Goal: Information Seeking & Learning: Learn about a topic

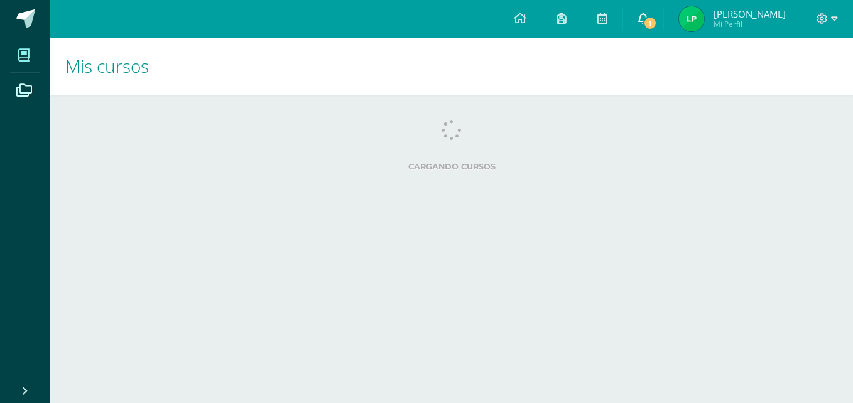
click at [647, 30] on link "1" at bounding box center [643, 19] width 40 height 38
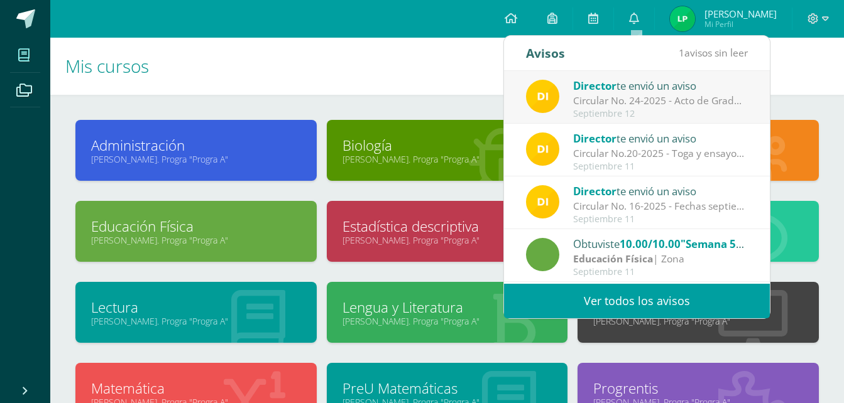
click at [648, 95] on div "Circular No. 24-2025 - Acto de Graduación Promoción XXVI: Estimados padres de f…" at bounding box center [660, 101] width 175 height 14
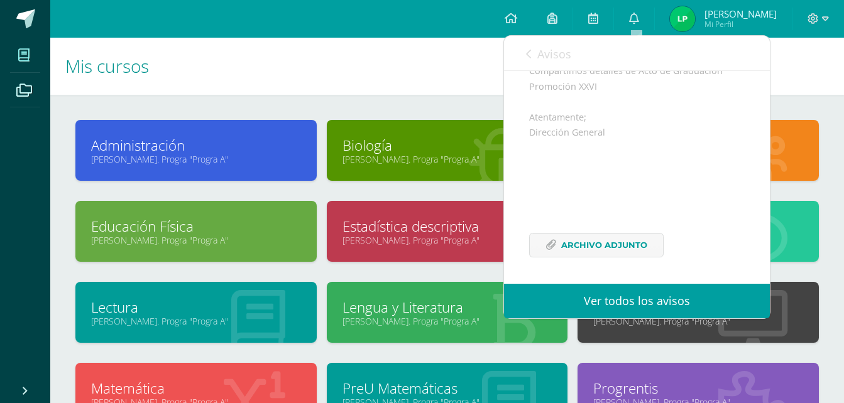
scroll to position [183, 0]
click at [633, 236] on span "Archivo Adjunto" at bounding box center [604, 243] width 86 height 23
click at [515, 13] on icon at bounding box center [511, 18] width 13 height 11
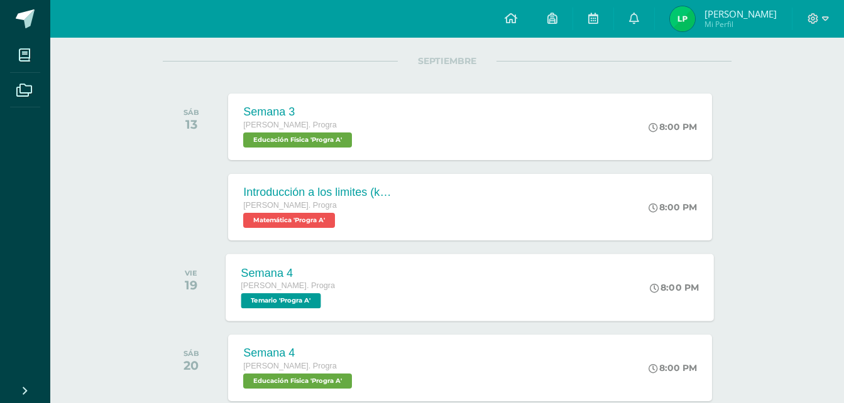
scroll to position [154, 0]
click at [355, 200] on div "Introducción a los limites (khan)" at bounding box center [317, 193] width 152 height 13
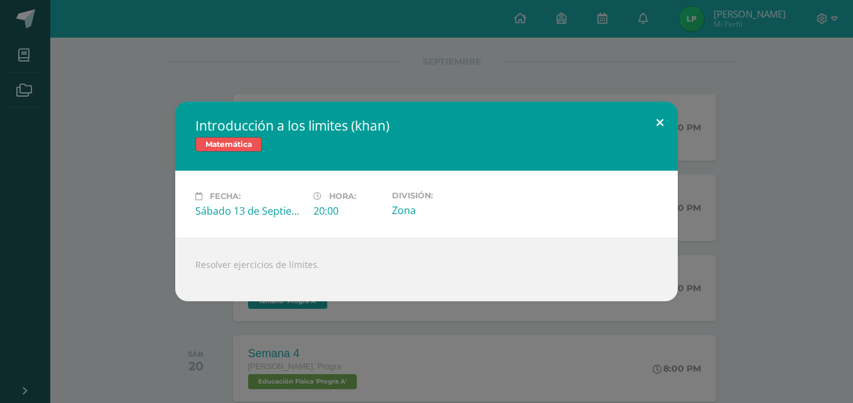
click at [659, 124] on button at bounding box center [660, 123] width 36 height 43
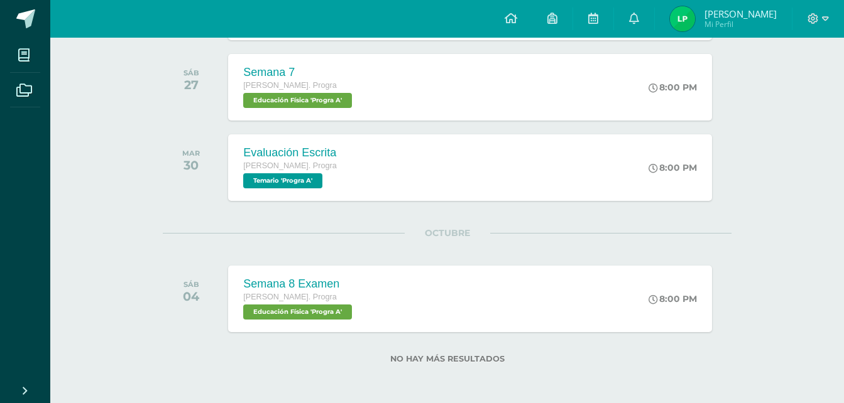
scroll to position [723, 0]
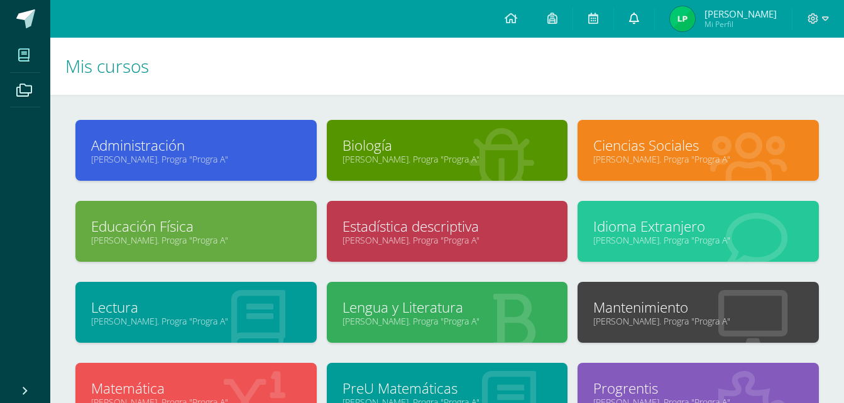
click at [635, 24] on span at bounding box center [634, 19] width 10 height 14
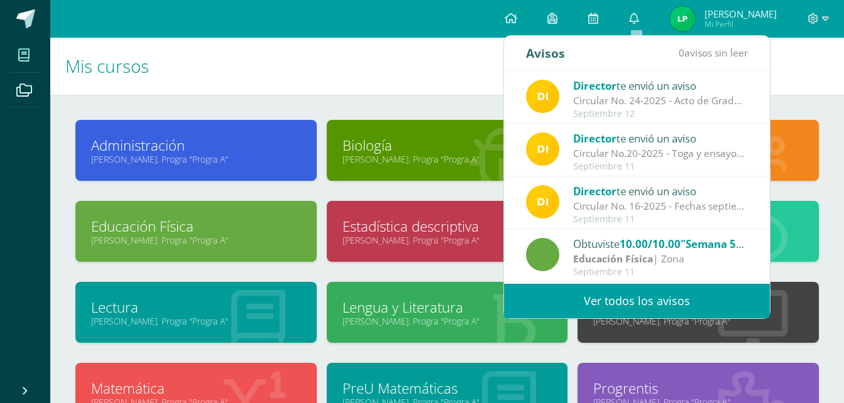
click at [616, 105] on div "Circular No. 24-2025 - Acto de Graduación Promoción XXVI: Estimados padres de f…" at bounding box center [660, 101] width 175 height 14
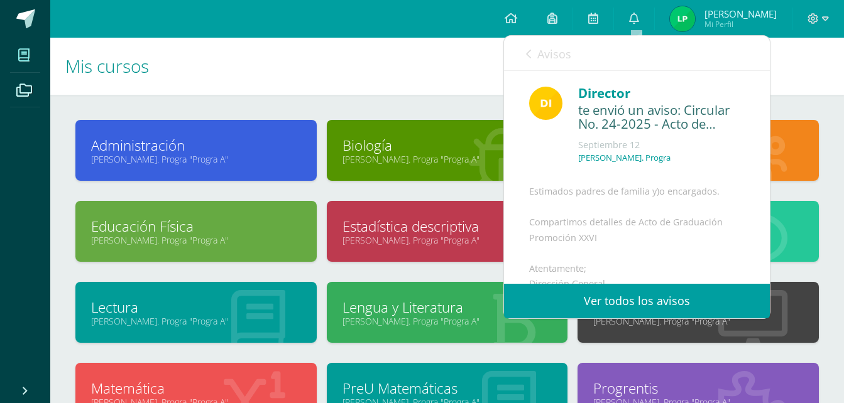
scroll to position [183, 0]
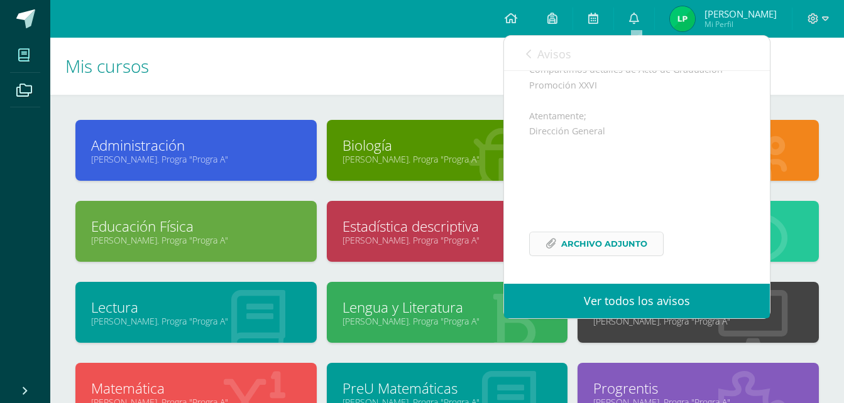
click at [603, 235] on span "Archivo Adjunto" at bounding box center [604, 243] width 86 height 23
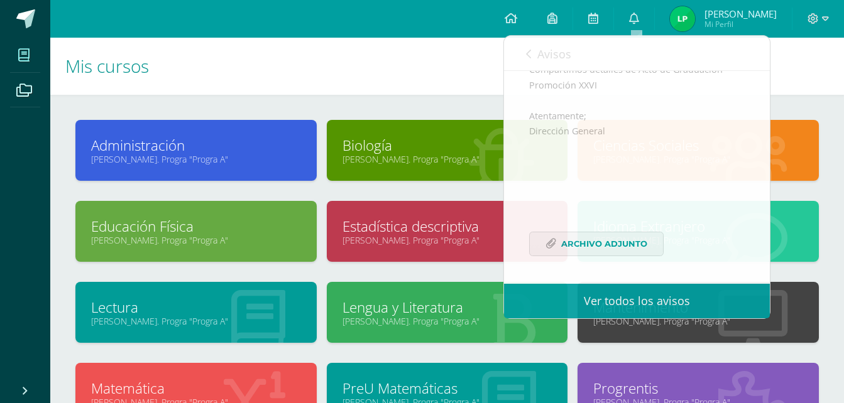
click at [438, 75] on h1 "Mis cursos" at bounding box center [446, 66] width 763 height 57
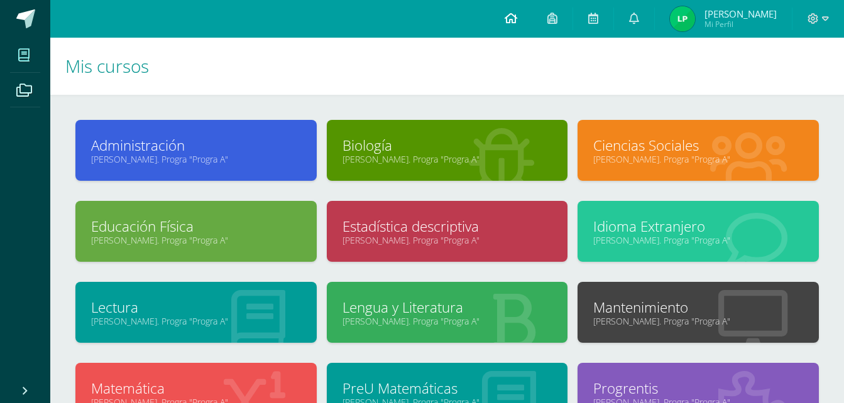
click at [514, 24] on span at bounding box center [511, 19] width 13 height 14
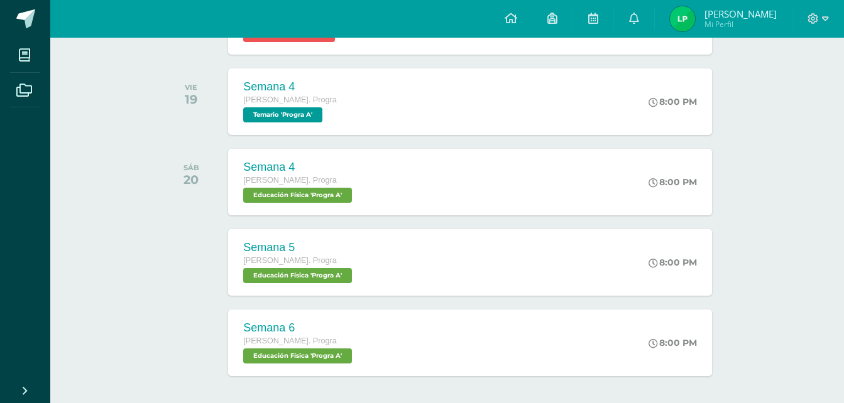
scroll to position [393, 0]
